Goal: Find specific page/section: Find specific page/section

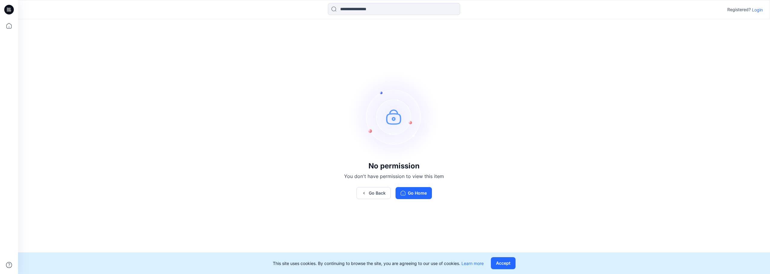
click at [539, 211] on div "No permission You don't have permission to view this item Go Back Go Home" at bounding box center [394, 135] width 752 height 232
click at [757, 11] on p "Login" at bounding box center [757, 10] width 11 height 6
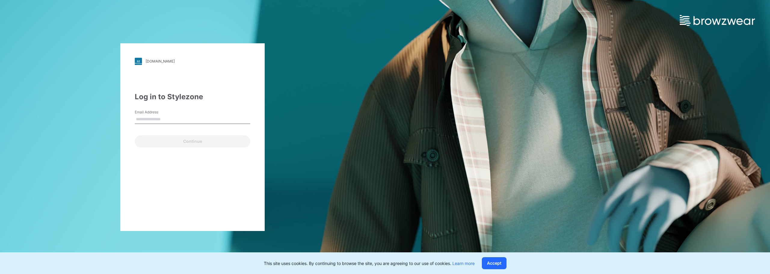
type input "**********"
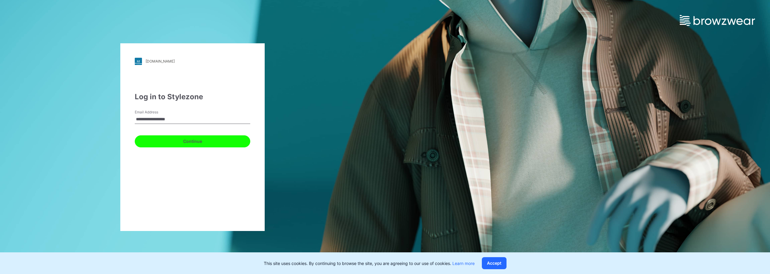
click at [188, 142] on button "Continue" at bounding box center [192, 141] width 115 height 12
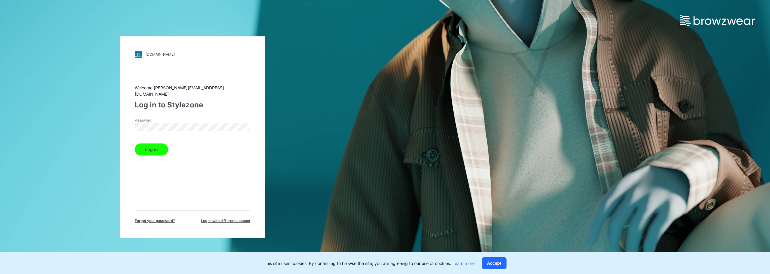
click at [154, 143] on button "Log in" at bounding box center [151, 149] width 33 height 12
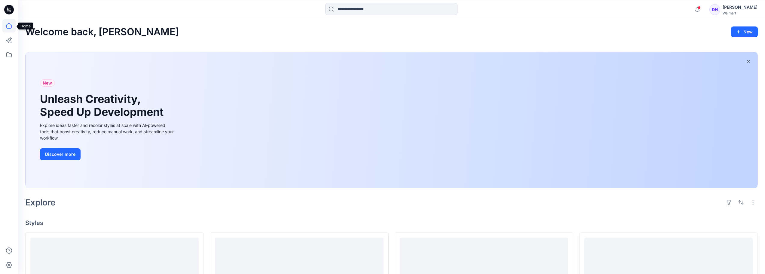
click at [11, 25] on icon at bounding box center [8, 25] width 5 height 5
click at [9, 54] on icon at bounding box center [8, 54] width 13 height 13
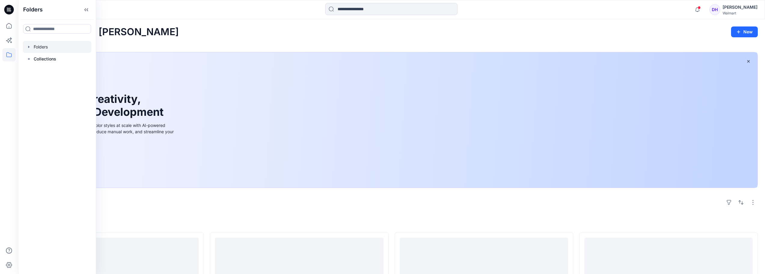
click at [44, 48] on div at bounding box center [57, 47] width 69 height 12
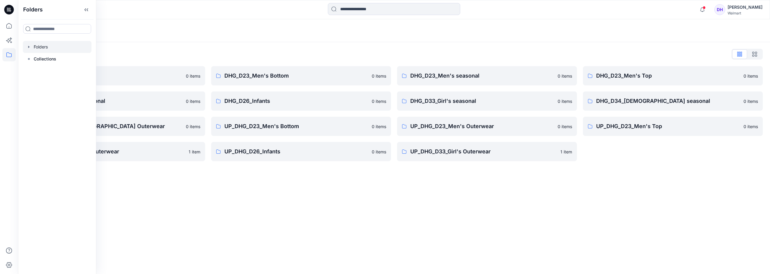
click at [273, 200] on div "Folders Folders List DHG Internal Review 0 items DHG_D24_Boys Seasonal 0 items …" at bounding box center [394, 146] width 752 height 255
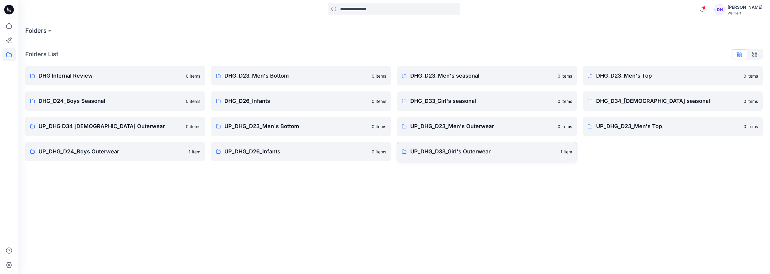
click at [500, 148] on p "UP_DHG_D33_Girl's Outerwear" at bounding box center [483, 151] width 146 height 8
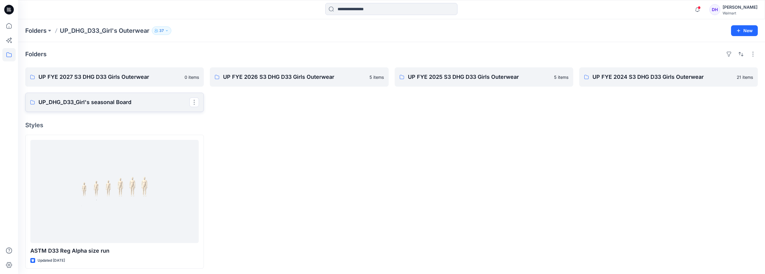
click at [96, 105] on p "UP_DHG_D33_Girl's seasonal Board" at bounding box center [113, 102] width 151 height 8
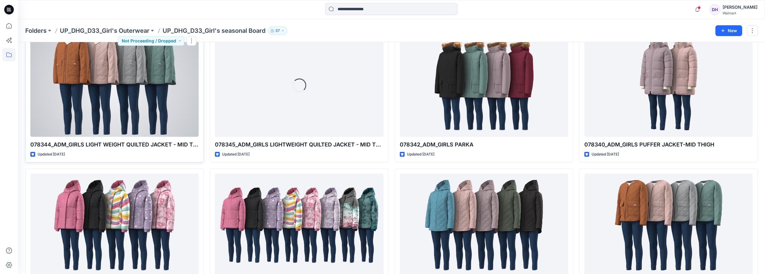
scroll to position [74, 0]
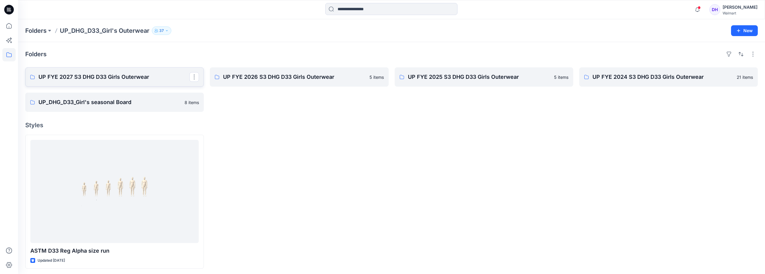
click at [85, 80] on p "UP FYE 2027 S3 DHG D33 Girls Outerwear" at bounding box center [113, 77] width 151 height 8
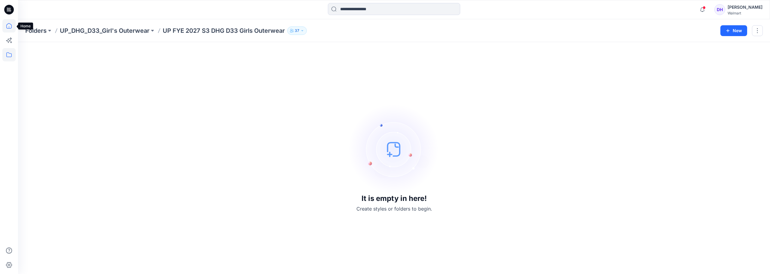
click at [8, 27] on icon at bounding box center [8, 25] width 13 height 13
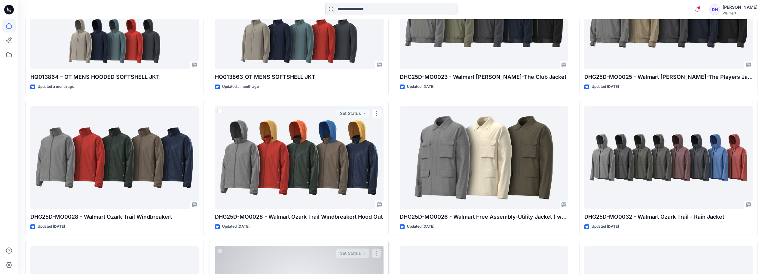
scroll to position [331, 0]
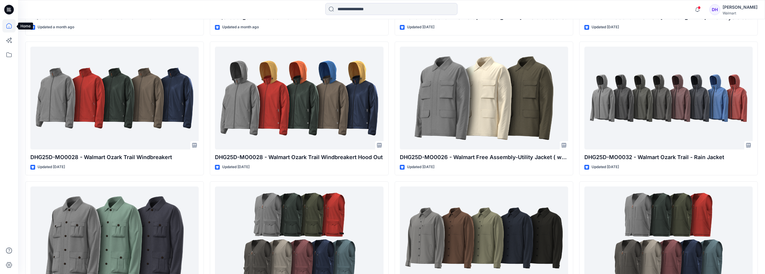
click at [9, 27] on icon at bounding box center [8, 25] width 13 height 13
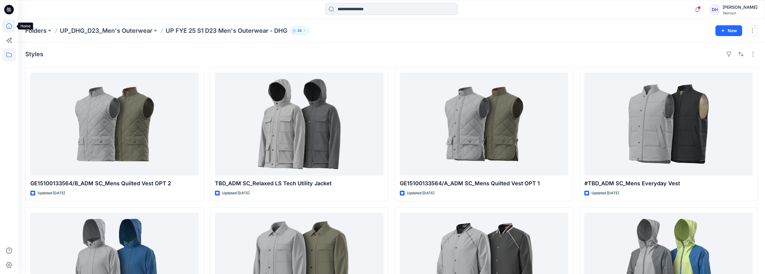
click at [4, 29] on icon at bounding box center [8, 25] width 13 height 13
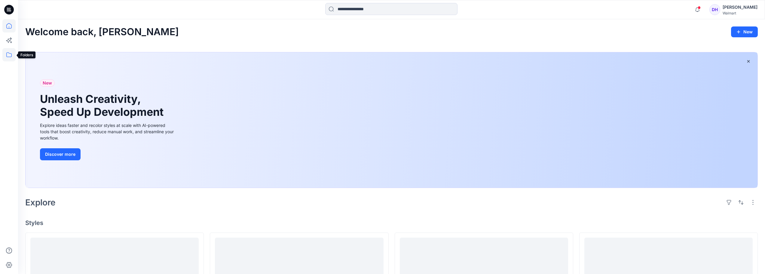
click at [10, 56] on icon at bounding box center [8, 54] width 13 height 13
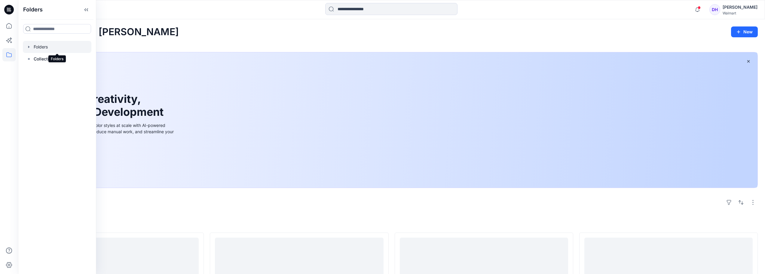
click at [49, 50] on div at bounding box center [57, 47] width 69 height 12
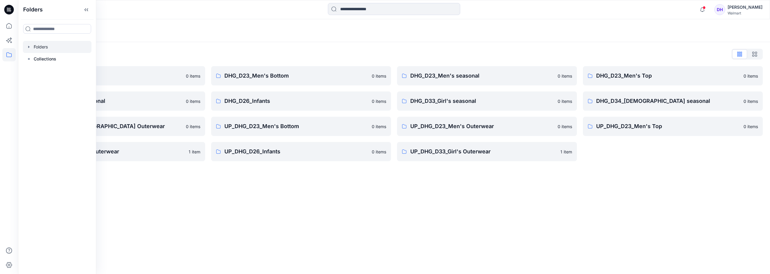
click at [340, 221] on div "Folders Folders List DHG Internal Review 0 items DHG_D24_Boys Seasonal 0 items …" at bounding box center [394, 146] width 752 height 255
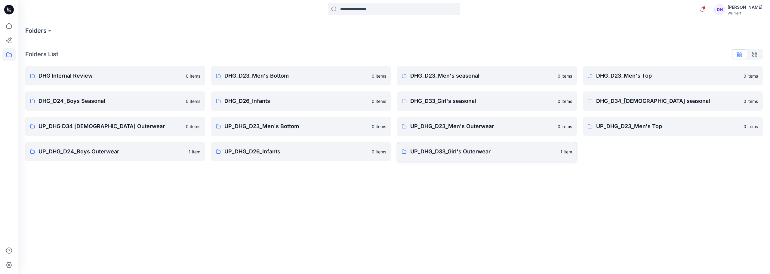
click at [474, 155] on p "UP_DHG_D33_Girl's Outerwear" at bounding box center [483, 151] width 146 height 8
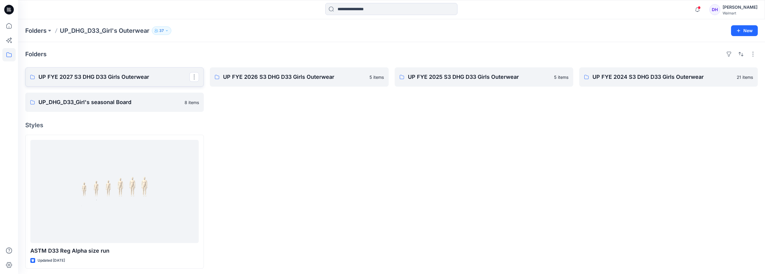
click at [103, 79] on p "UP FYE 2027 S3 DHG D33 Girls Outerwear" at bounding box center [113, 77] width 151 height 8
click at [100, 109] on link "UP_DHG_D33_Girl's seasonal Board" at bounding box center [114, 102] width 179 height 19
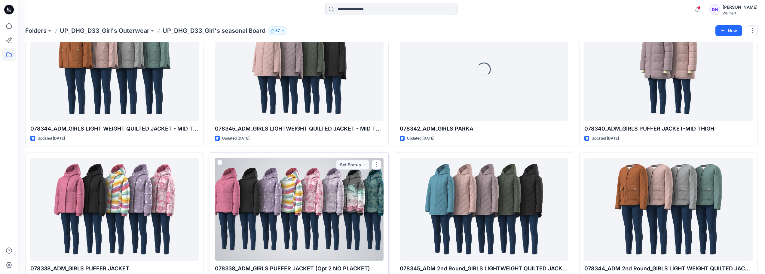
scroll to position [44, 0]
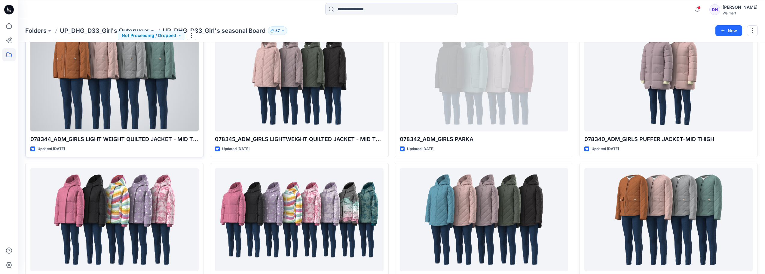
click at [138, 110] on div at bounding box center [114, 79] width 168 height 103
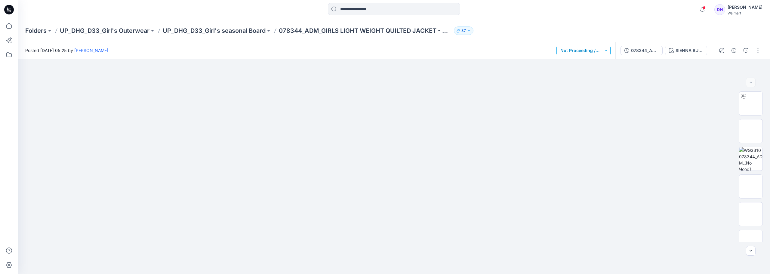
click at [596, 47] on button "Not Proceeding / Dropped" at bounding box center [583, 51] width 54 height 10
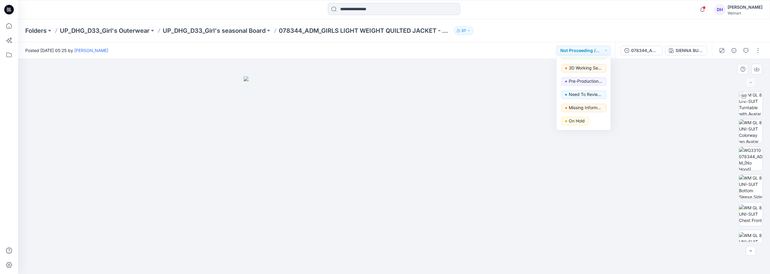
scroll to position [76, 0]
drag, startPoint x: 656, startPoint y: 108, endPoint x: 676, endPoint y: 56, distance: 56.1
click at [657, 106] on div at bounding box center [394, 166] width 752 height 215
click at [745, 51] on icon "button" at bounding box center [746, 50] width 5 height 5
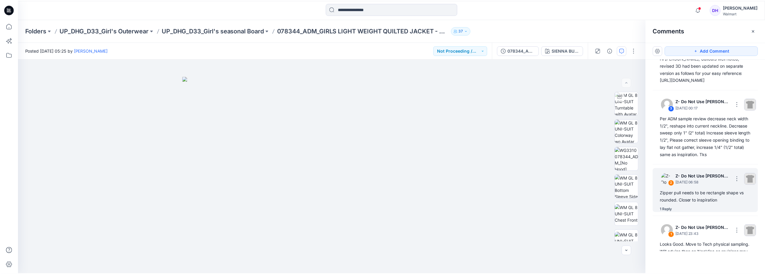
scroll to position [61, 0]
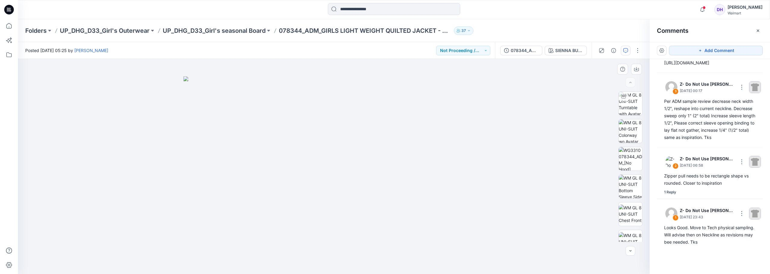
click at [514, 181] on div at bounding box center [334, 166] width 632 height 215
click at [78, 159] on div at bounding box center [334, 166] width 632 height 215
click at [754, 29] on button "button" at bounding box center [758, 31] width 10 height 10
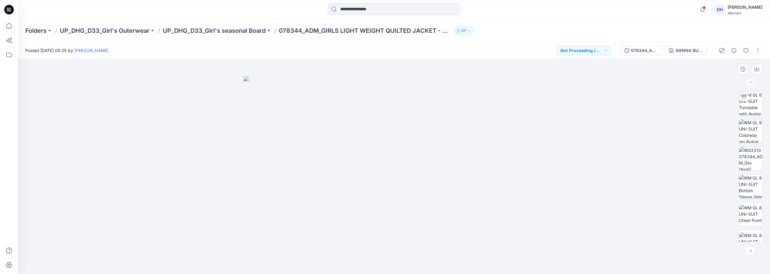
drag, startPoint x: 460, startPoint y: 153, endPoint x: 479, endPoint y: 130, distance: 30.5
click at [460, 154] on img at bounding box center [394, 175] width 301 height 198
click at [108, 30] on p "UP_DHG_D33_Girl's Outerwear" at bounding box center [105, 30] width 90 height 8
